Goal: Information Seeking & Learning: Learn about a topic

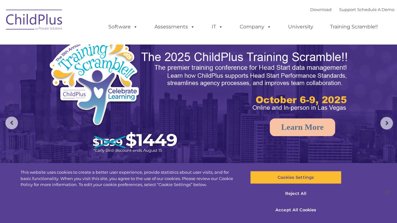
select select "MEDIUM"
click at [167, 31] on link "Assessments" at bounding box center [174, 27] width 53 height 13
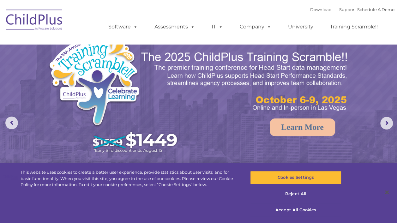
select select "MEDIUM"
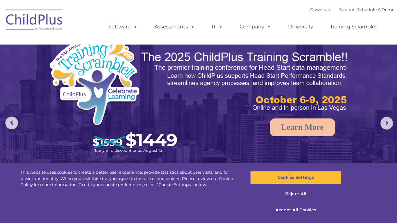
click at [167, 28] on link "Assessments" at bounding box center [174, 27] width 53 height 13
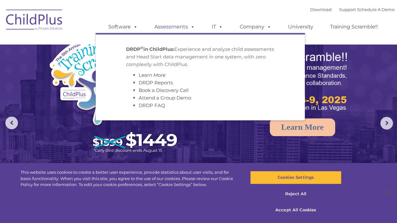
click at [162, 29] on link "Assessments" at bounding box center [174, 27] width 53 height 13
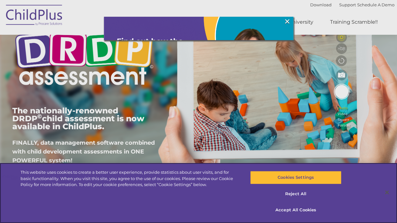
scroll to position [57, 0]
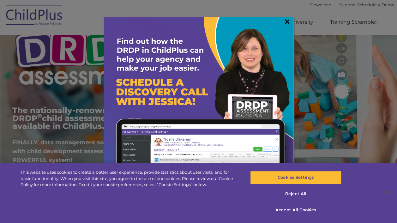
click at [284, 25] on link "×" at bounding box center [287, 21] width 7 height 6
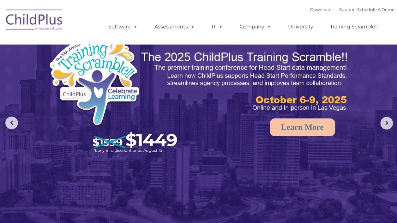
select select "MEDIUM"
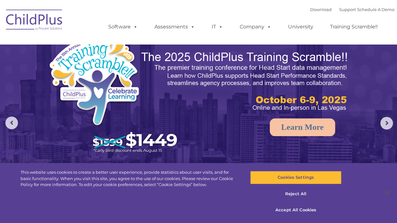
click at [289, 126] on link "Learn More" at bounding box center [302, 128] width 65 height 18
select select "MEDIUM"
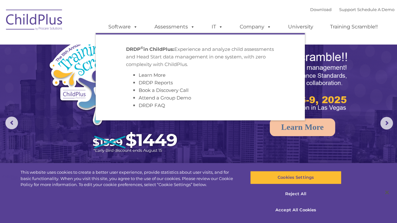
click at [162, 17] on ul "Software ChildPlus: The original and most widely-used Head Start data managemen…" at bounding box center [245, 26] width 299 height 25
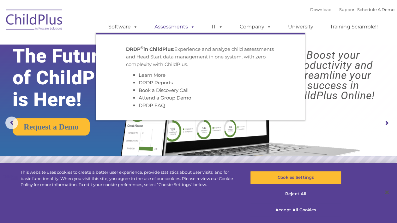
click at [181, 27] on link "Assessments" at bounding box center [174, 27] width 53 height 13
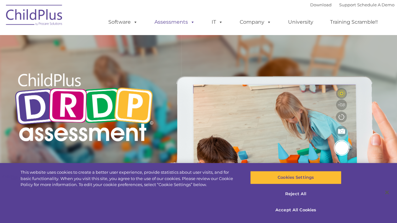
click at [181, 22] on link "Assessments" at bounding box center [174, 22] width 53 height 13
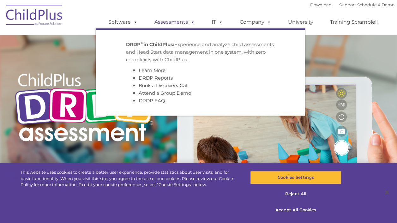
click at [167, 23] on link "Assessments" at bounding box center [174, 22] width 53 height 13
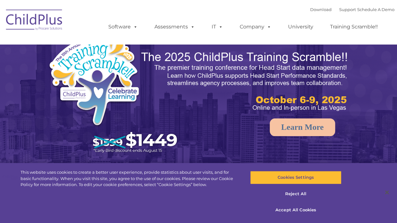
select select "MEDIUM"
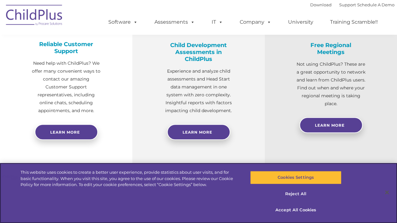
scroll to position [262, 0]
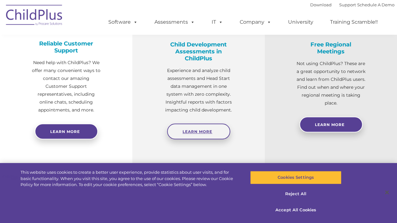
click at [187, 135] on link "Learn More" at bounding box center [198, 132] width 63 height 16
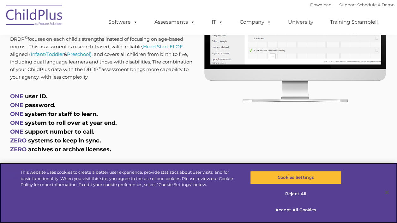
scroll to position [338, 0]
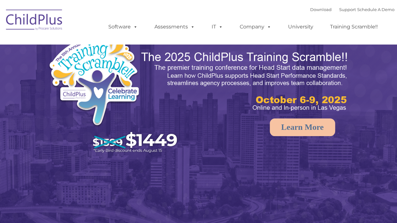
select select "MEDIUM"
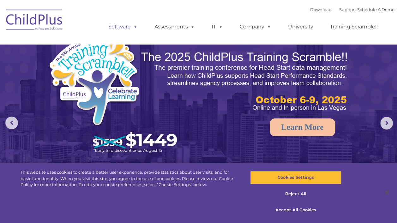
click at [132, 27] on span at bounding box center [134, 27] width 7 height 6
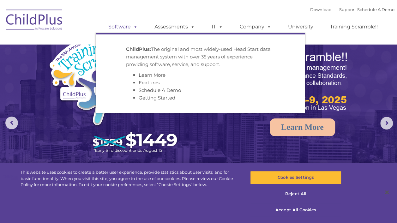
click at [134, 30] on span at bounding box center [134, 27] width 7 height 6
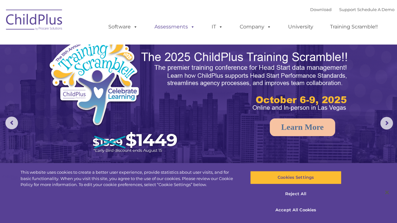
click at [189, 28] on span at bounding box center [191, 27] width 7 height 6
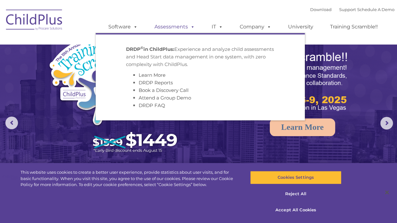
click at [168, 28] on link "Assessments" at bounding box center [174, 27] width 53 height 13
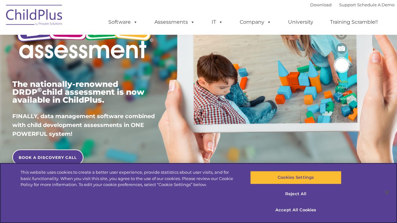
scroll to position [83, 0]
